Goal: Task Accomplishment & Management: Manage account settings

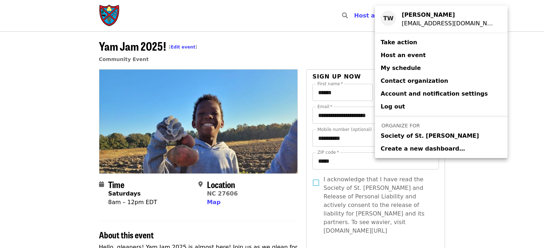
click at [181, 45] on div "Account menu" at bounding box center [274, 124] width 549 height 248
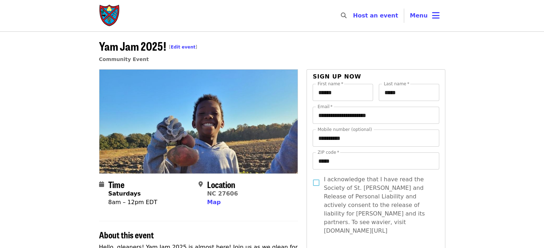
click at [188, 51] on span "Yam Jam 2025! [ Edit event ]" at bounding box center [148, 46] width 98 height 17
click at [184, 48] on link "Edit event" at bounding box center [182, 47] width 25 height 5
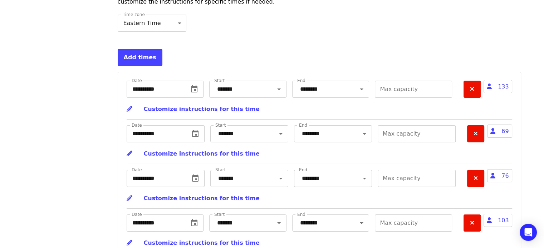
scroll to position [2412, 0]
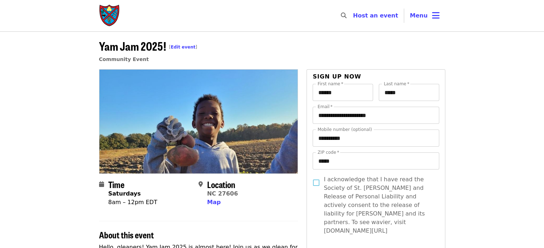
click at [425, 14] on span "Menu" at bounding box center [419, 15] width 18 height 7
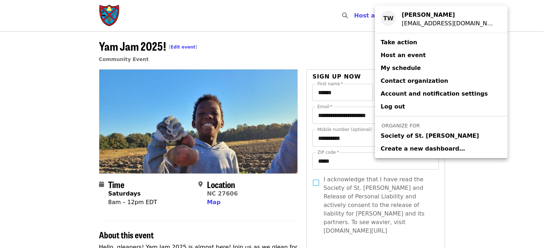
click at [401, 134] on span "Society of St. [PERSON_NAME]" at bounding box center [430, 136] width 98 height 9
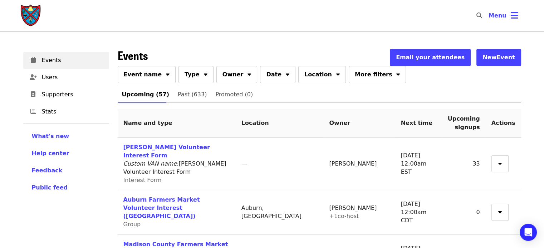
click at [149, 78] on span "Event name" at bounding box center [143, 74] width 38 height 9
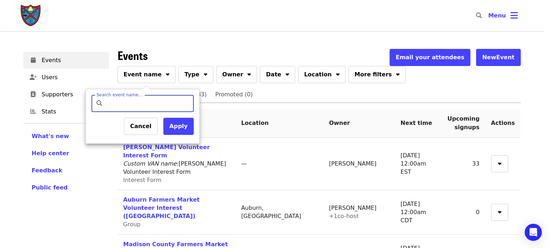
click at [148, 97] on input "Search event name…" at bounding box center [149, 103] width 84 height 17
type input "*******"
click at [171, 128] on button "Apply" at bounding box center [178, 126] width 30 height 17
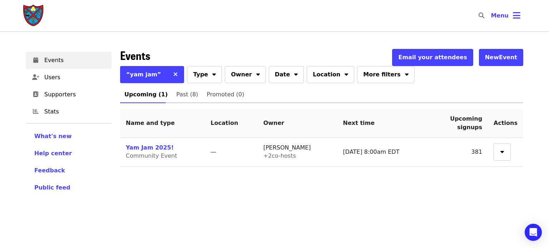
click at [147, 147] on link "Yam Jam 2025!" at bounding box center [150, 147] width 48 height 7
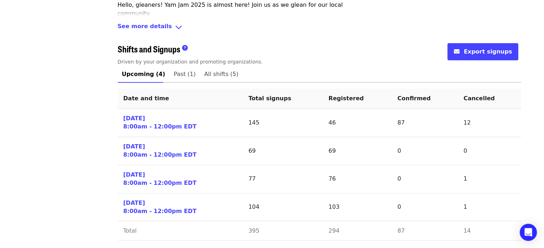
scroll to position [270, 0]
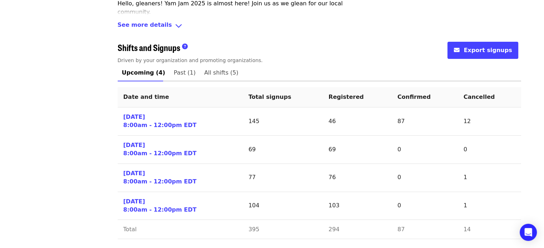
click at [148, 120] on link "[DATE] 8:00am - 12:00pm EDT" at bounding box center [159, 121] width 73 height 16
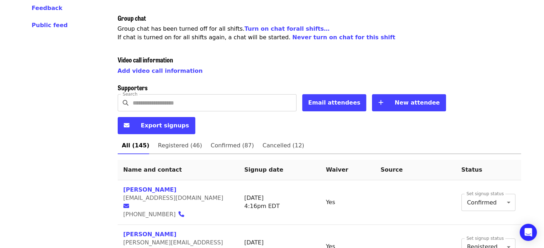
scroll to position [210, 0]
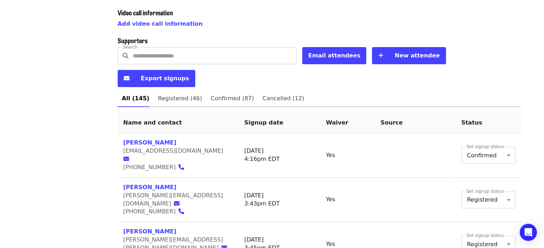
click at [267, 94] on span "Cancelled (12)" at bounding box center [283, 99] width 42 height 10
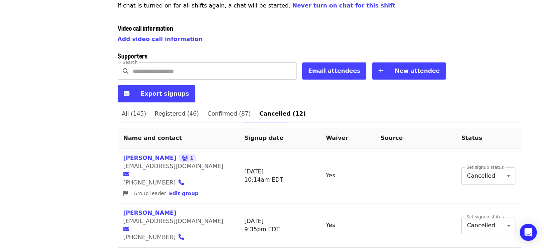
scroll to position [194, 0]
click at [142, 109] on span "All (145)" at bounding box center [134, 114] width 24 height 10
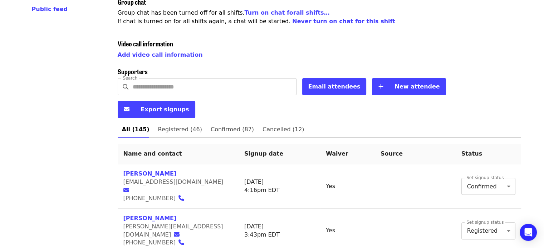
scroll to position [179, 0]
click at [213, 125] on span "Confirmed (87)" at bounding box center [232, 130] width 43 height 10
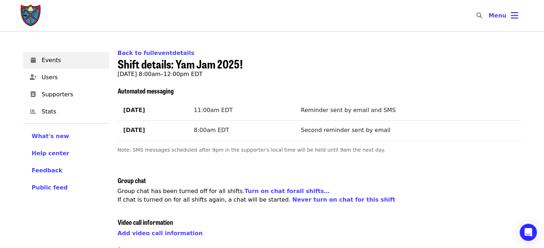
click at [144, 55] on span "Shift details: Yam Jam 2025!" at bounding box center [180, 63] width 125 height 17
click at [144, 53] on link "Back to full event details" at bounding box center [156, 53] width 77 height 7
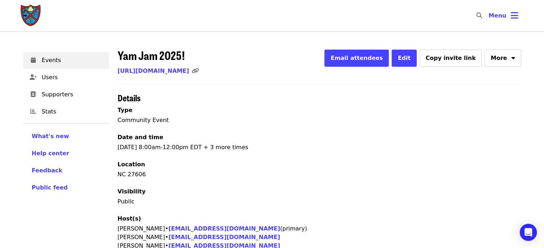
click at [410, 55] on span "Edit" at bounding box center [403, 58] width 13 height 7
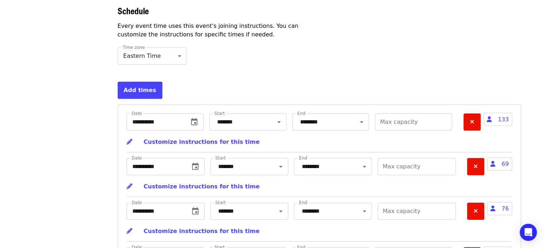
scroll to position [2334, 0]
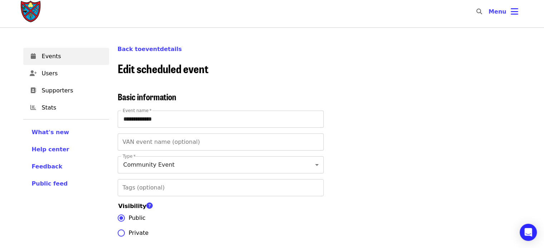
scroll to position [0, 0]
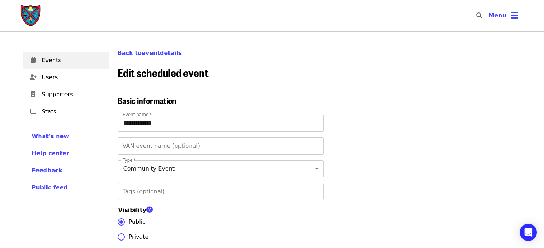
click at [142, 53] on link "Back to event details" at bounding box center [150, 53] width 64 height 7
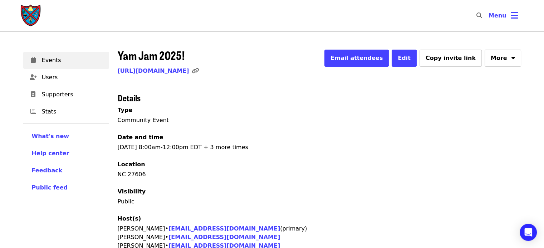
click at [498, 60] on span "More" at bounding box center [498, 58] width 16 height 9
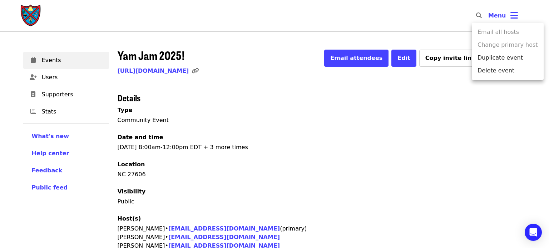
click at [450, 81] on div "Menu" at bounding box center [274, 124] width 549 height 248
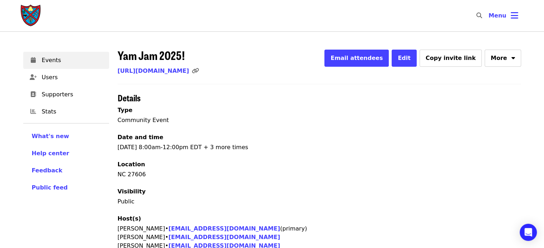
click at [382, 58] on span "Email attendees" at bounding box center [356, 58] width 52 height 7
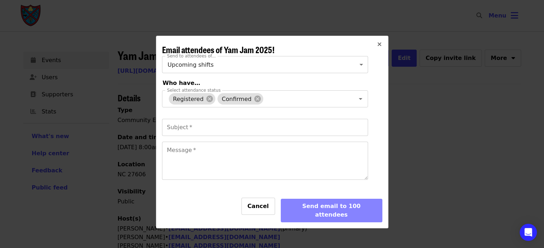
click at [379, 45] on icon "times icon" at bounding box center [379, 44] width 4 height 7
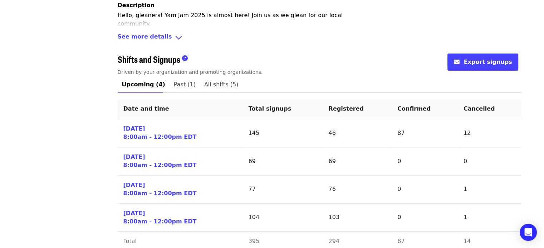
scroll to position [258, 0]
click at [134, 127] on link "[DATE] 8:00am - 12:00pm EDT" at bounding box center [159, 133] width 73 height 16
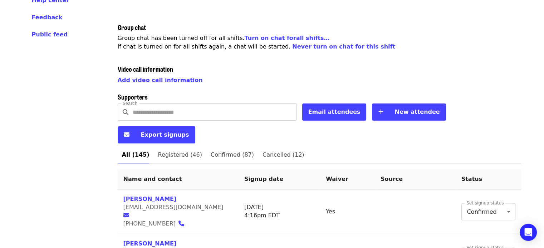
scroll to position [153, 0]
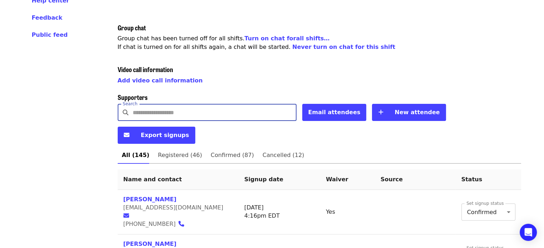
click at [200, 104] on input "Search" at bounding box center [215, 112] width 164 height 17
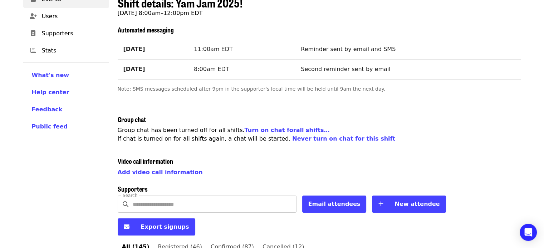
scroll to position [61, 0]
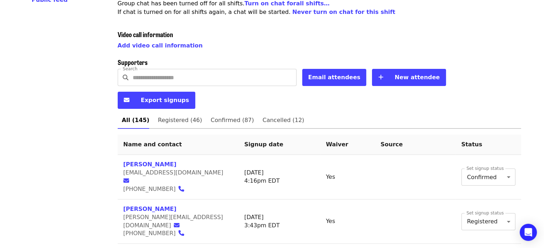
scroll to position [0, 0]
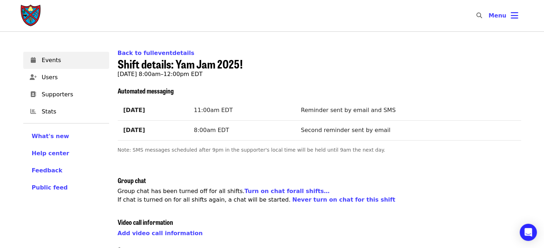
click at [149, 53] on link "Back to full event details" at bounding box center [156, 53] width 77 height 7
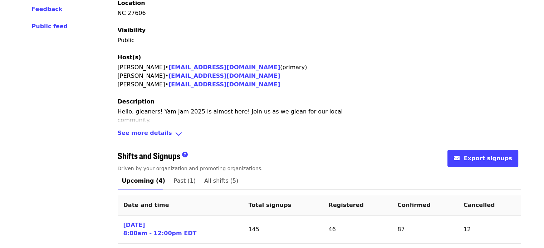
scroll to position [163, 0]
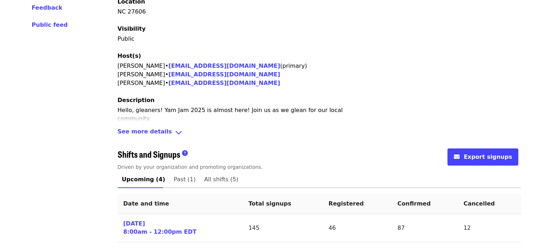
click at [137, 129] on span "See more details" at bounding box center [145, 133] width 54 height 10
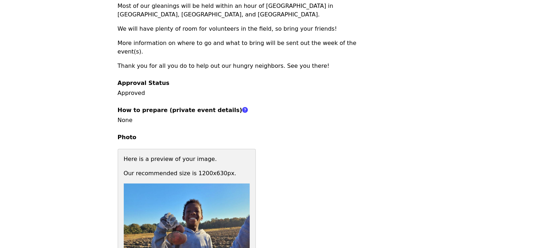
scroll to position [386, 0]
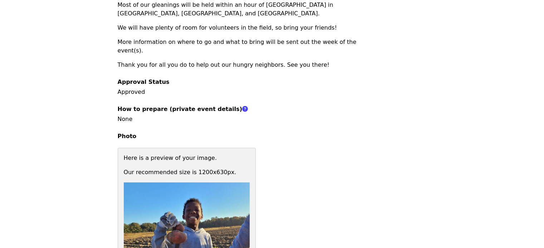
click at [297, 132] on h4 "Photo" at bounding box center [319, 136] width 403 height 9
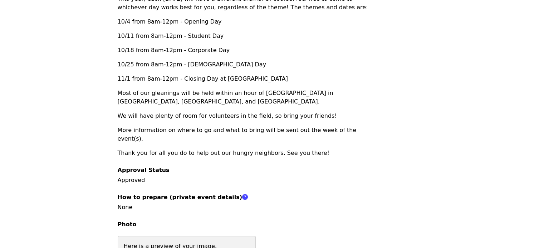
scroll to position [294, 0]
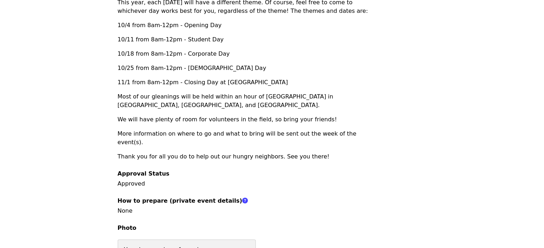
click at [297, 115] on div "Hello, gleaners! Yam Jam 2025 is almost here! Join us as we glean for our local…" at bounding box center [243, 68] width 250 height 186
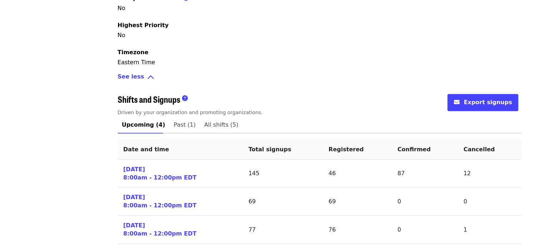
scroll to position [1225, 0]
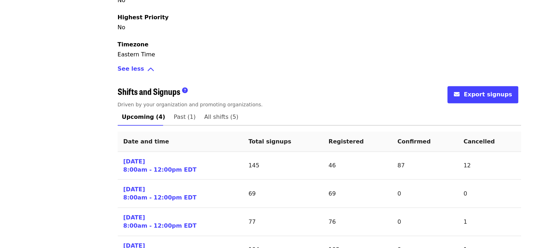
click at [139, 158] on link "[DATE] 8:00am - 12:00pm EDT" at bounding box center [159, 166] width 73 height 16
